Goal: Transaction & Acquisition: Book appointment/travel/reservation

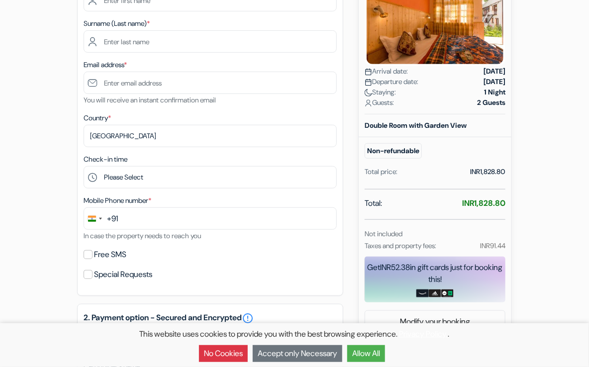
scroll to position [181, 0]
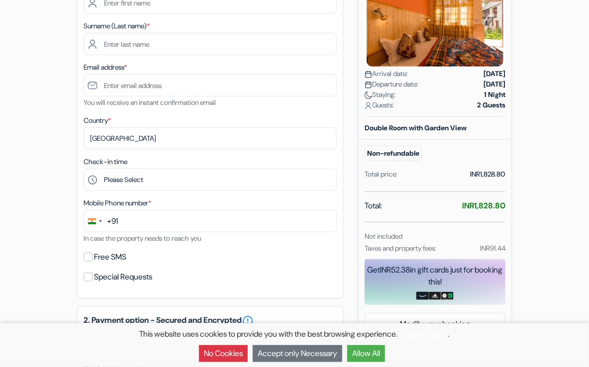
click at [547, 184] on form "Checkout add_box Rainbow Hostelier Karzu Near [GEOGRAPHIC_DATA], [GEOGRAPHIC_DA…" at bounding box center [294, 253] width 589 height 795
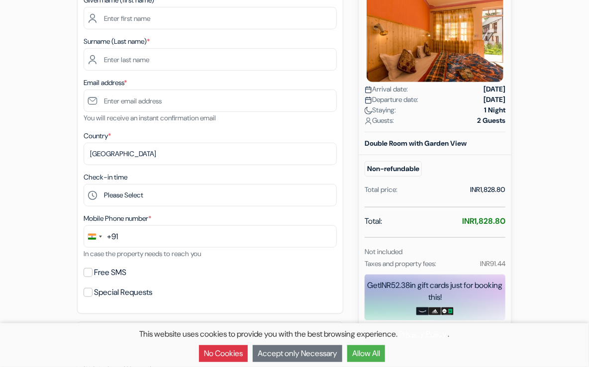
scroll to position [165, 0]
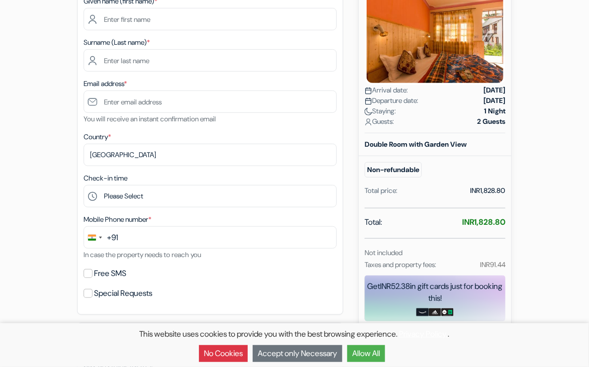
click at [520, 161] on div "add_box Rainbow Hostelier Karzu Near [GEOGRAPHIC_DATA], [GEOGRAPHIC_DATA], [GEO…" at bounding box center [294, 309] width 477 height 768
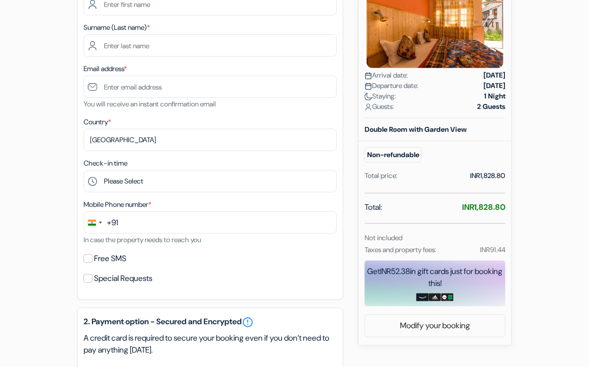
scroll to position [182, 0]
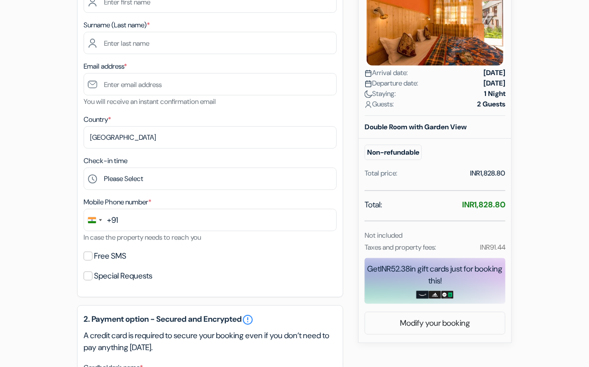
click at [544, 123] on form "Checkout add_box Rainbow Hostelier Karzu Near [GEOGRAPHIC_DATA], [GEOGRAPHIC_DA…" at bounding box center [294, 252] width 589 height 795
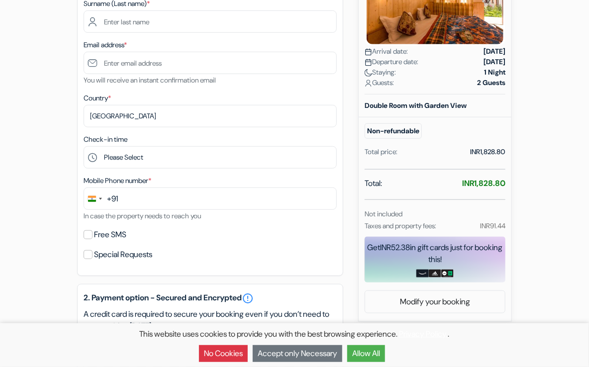
scroll to position [193, 0]
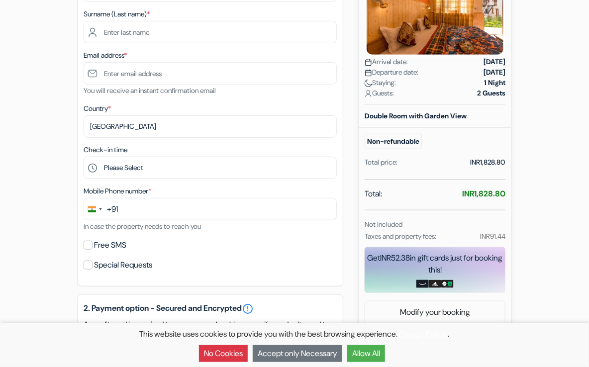
click at [45, 105] on form "Checkout add_box Rainbow Hostelier Karzu Near [GEOGRAPHIC_DATA], [GEOGRAPHIC_DA…" at bounding box center [294, 241] width 589 height 795
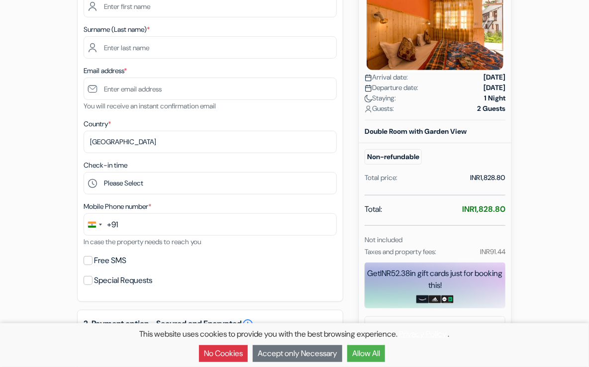
scroll to position [178, 0]
